Goal: Task Accomplishment & Management: Use online tool/utility

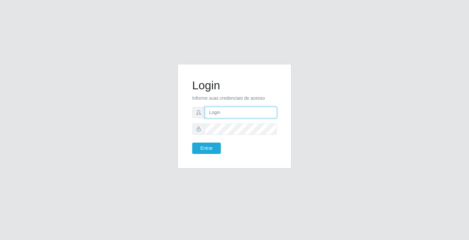
click at [227, 112] on input "text" at bounding box center [241, 112] width 72 height 11
click at [225, 115] on input "text" at bounding box center [241, 112] width 72 height 11
type input "[PERSON_NAME]"
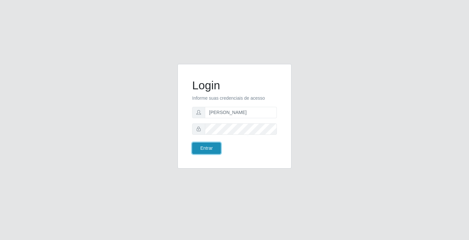
click at [204, 148] on button "Entrar" at bounding box center [206, 148] width 29 height 11
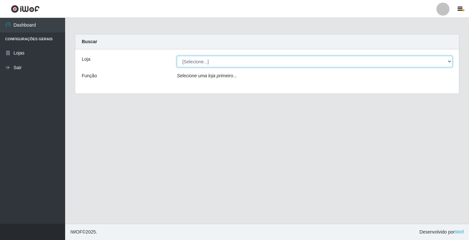
click at [212, 60] on select "[Selecione...] Ideal - Conceição" at bounding box center [314, 61] width 275 height 11
select select "231"
click at [177, 56] on select "[Selecione...] Ideal - Conceição" at bounding box center [314, 61] width 275 height 11
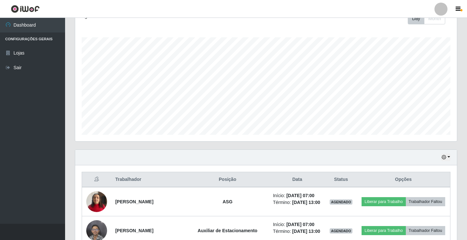
scroll to position [130, 0]
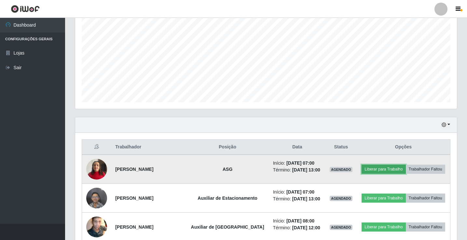
click at [369, 167] on button "Liberar para Trabalho" at bounding box center [384, 169] width 44 height 9
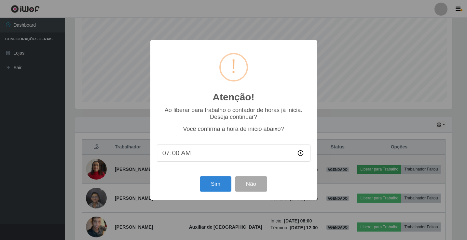
scroll to position [135, 378]
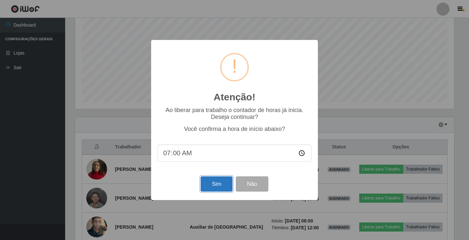
click at [217, 185] on button "Sim" at bounding box center [216, 184] width 32 height 15
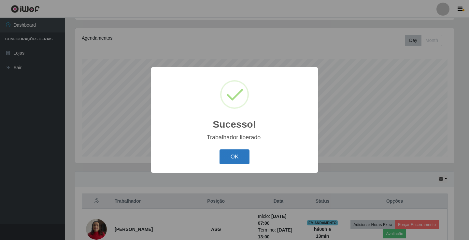
click at [225, 160] on button "OK" at bounding box center [234, 157] width 30 height 15
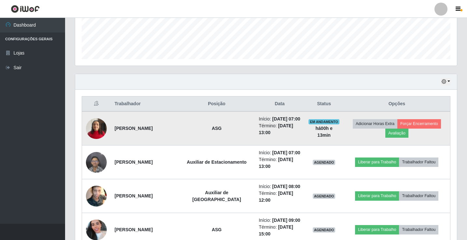
scroll to position [206, 0]
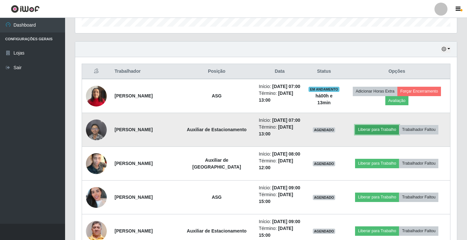
click at [385, 131] on button "Liberar para Trabalho" at bounding box center [377, 129] width 44 height 9
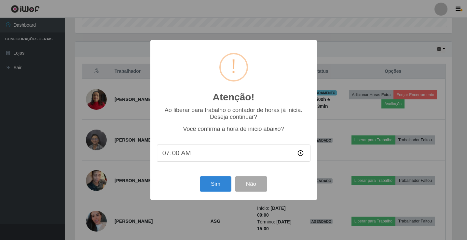
scroll to position [135, 378]
click at [224, 180] on button "Sim" at bounding box center [216, 184] width 32 height 15
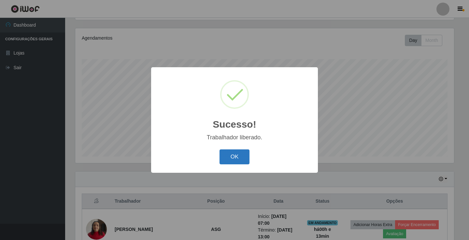
click at [247, 157] on button "OK" at bounding box center [234, 157] width 30 height 15
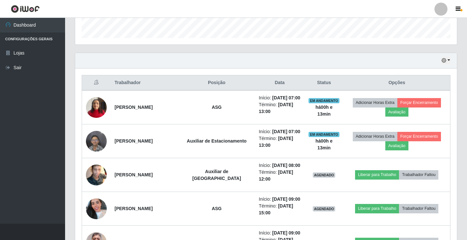
scroll to position [206, 0]
